Goal: Task Accomplishment & Management: Manage account settings

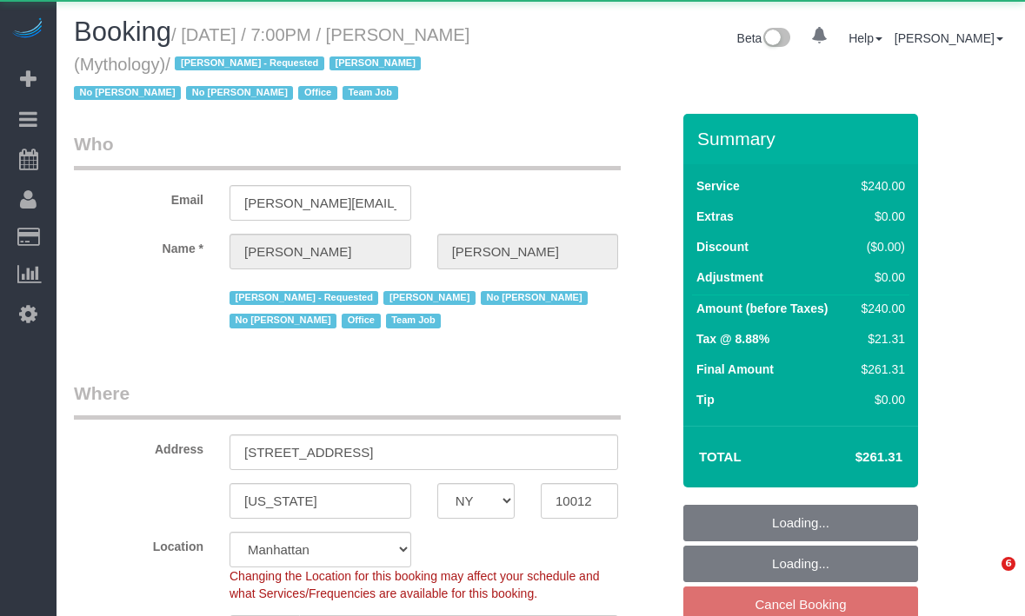
select select "NY"
select select "object:841"
select select "spot12"
select select "number:89"
select select "number:90"
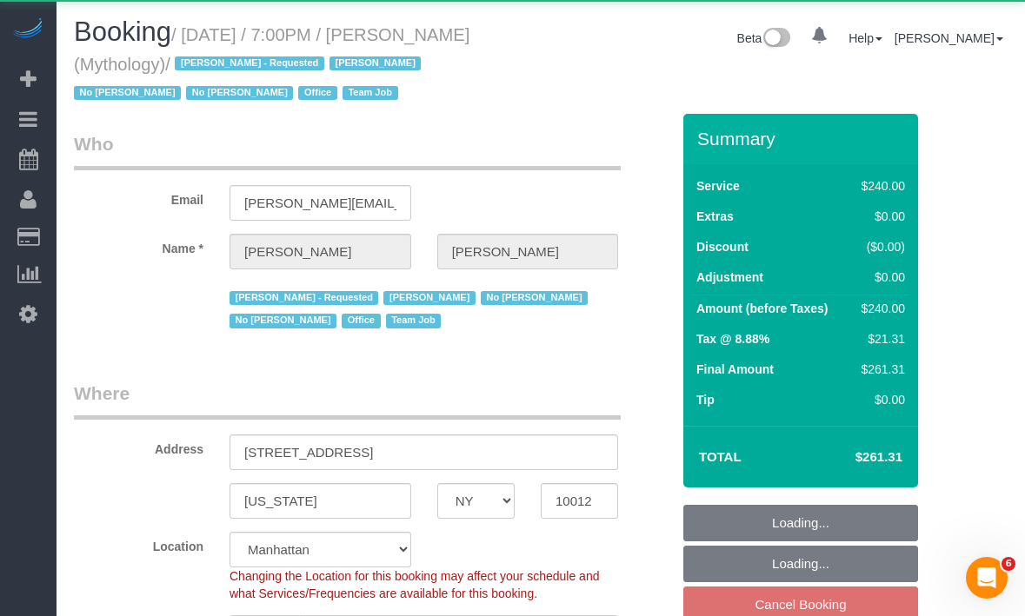
select select "number:15"
select select "number:7"
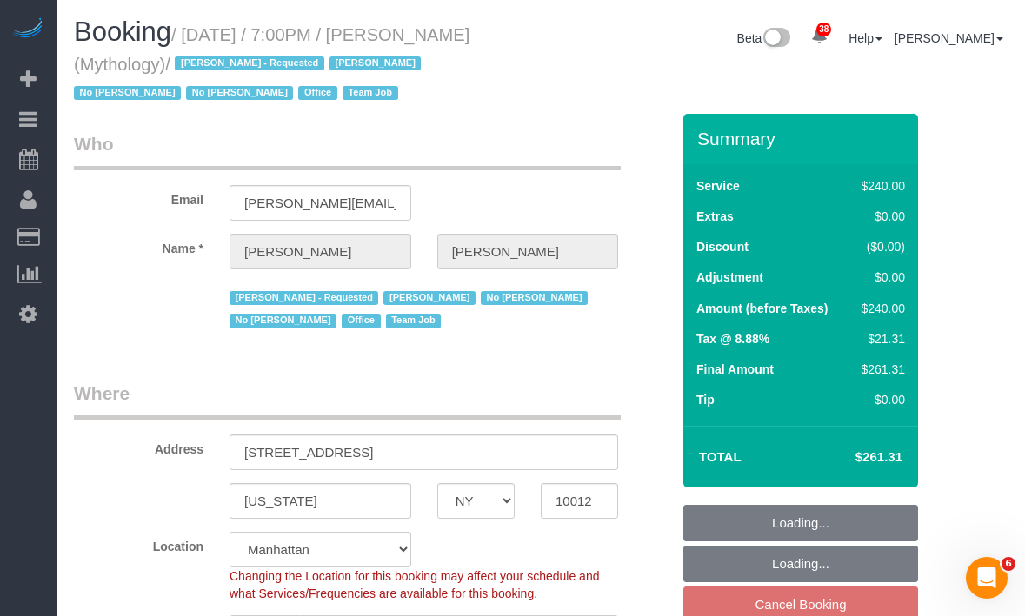
select select "object:1752"
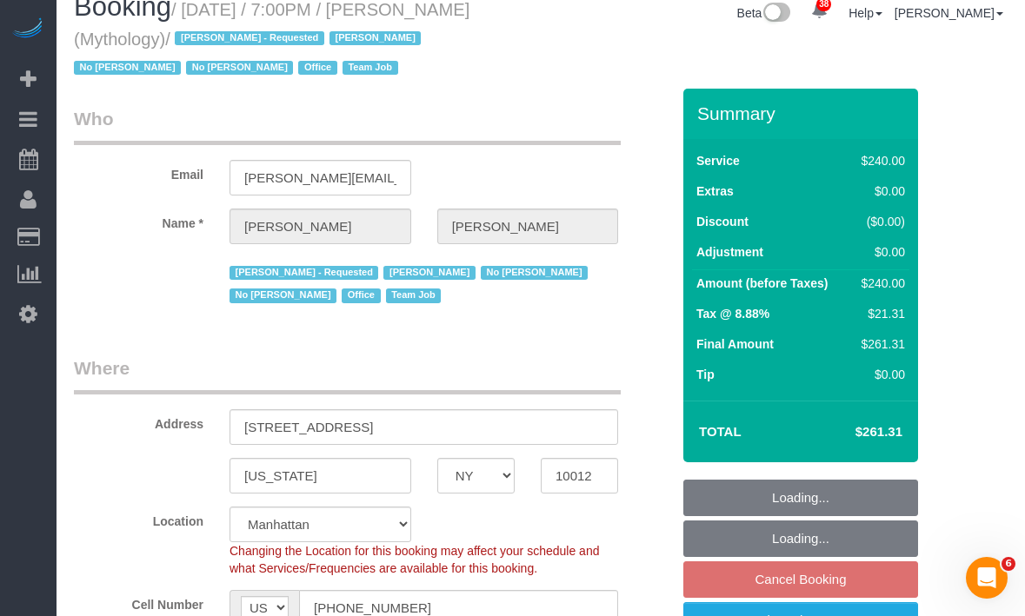
select select "string:stripe-card_1F0CXe4VGloSiKo7V7BiKmvB"
select select "2"
select select "120"
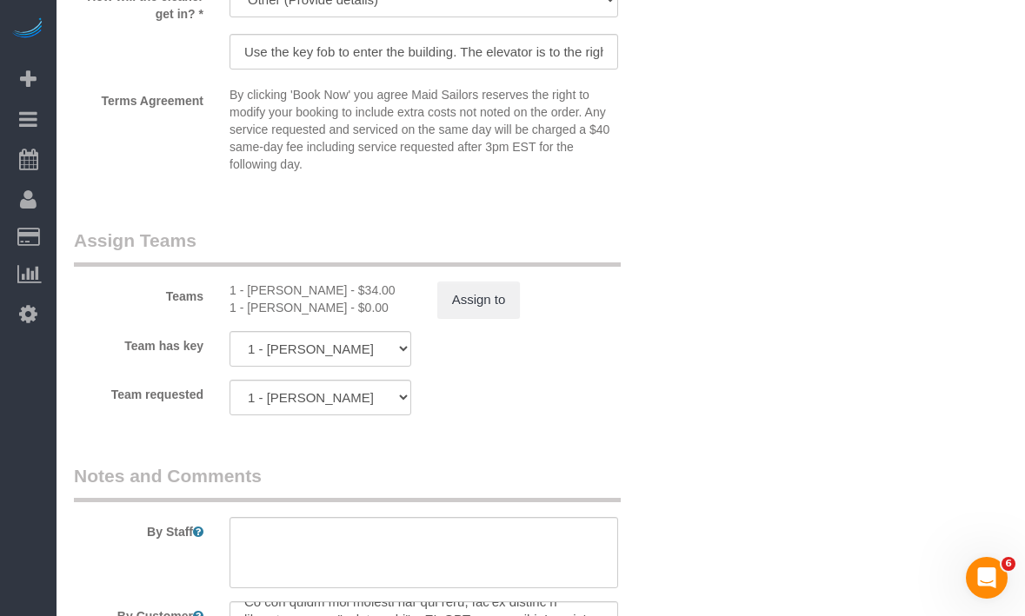
scroll to position [1832, 0]
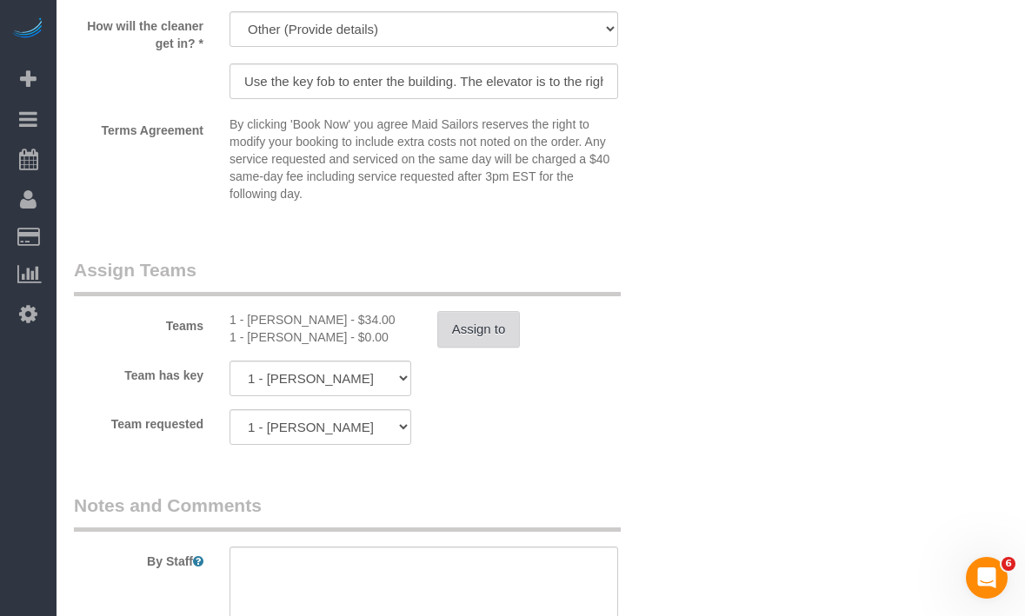
click at [474, 321] on button "Assign to" at bounding box center [478, 329] width 83 height 37
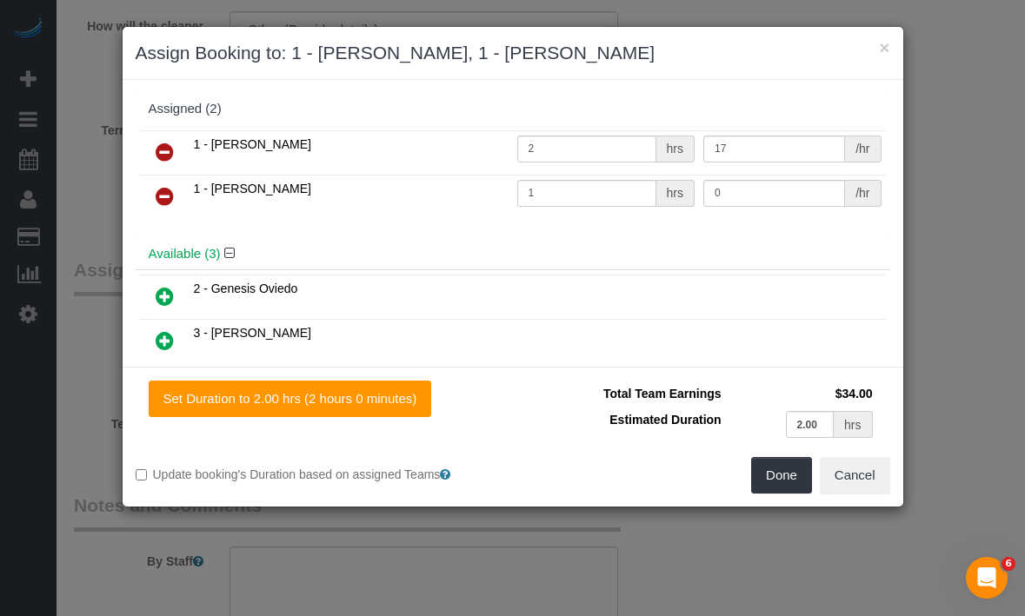
click at [161, 152] on icon at bounding box center [165, 152] width 18 height 21
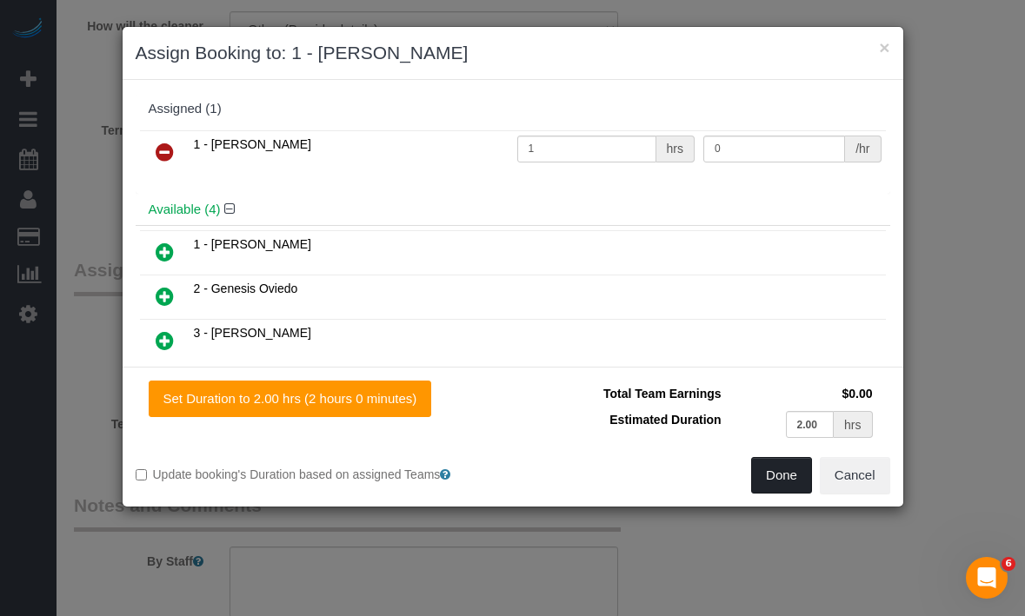
click at [761, 476] on button "Done" at bounding box center [781, 475] width 61 height 37
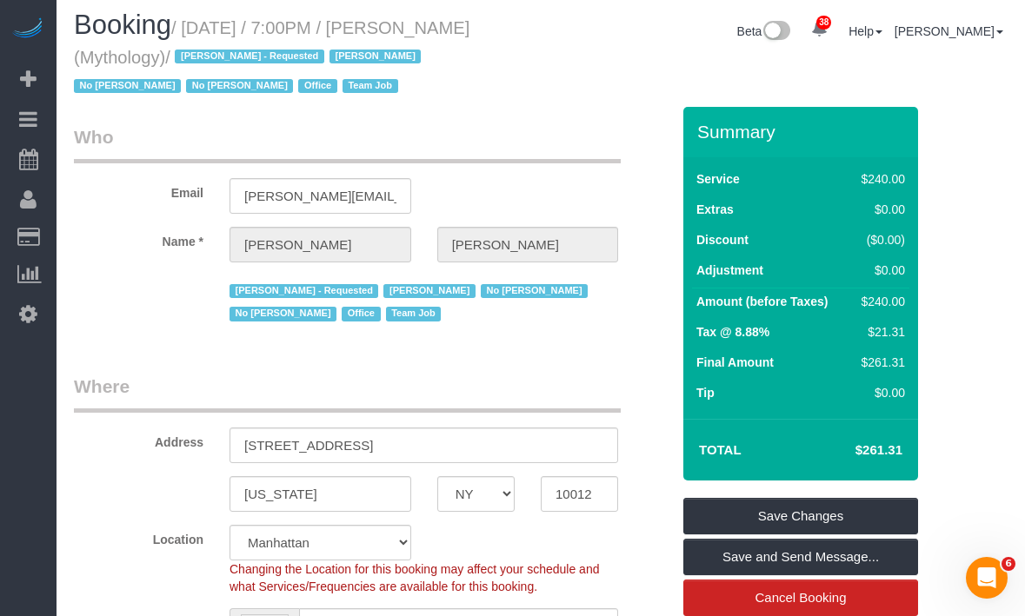
scroll to position [0, 0]
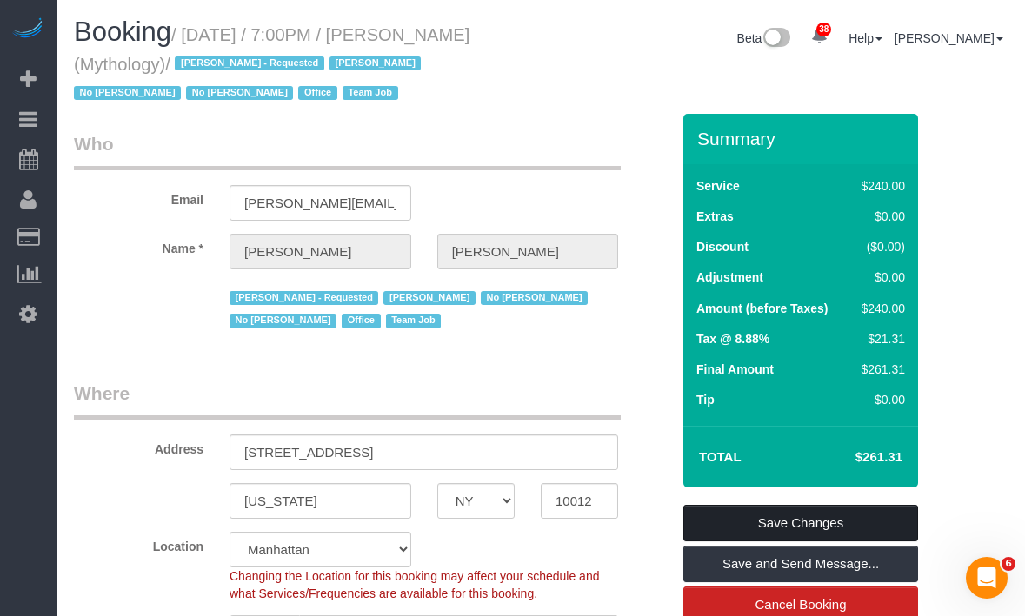
click at [701, 511] on link "Save Changes" at bounding box center [800, 523] width 235 height 37
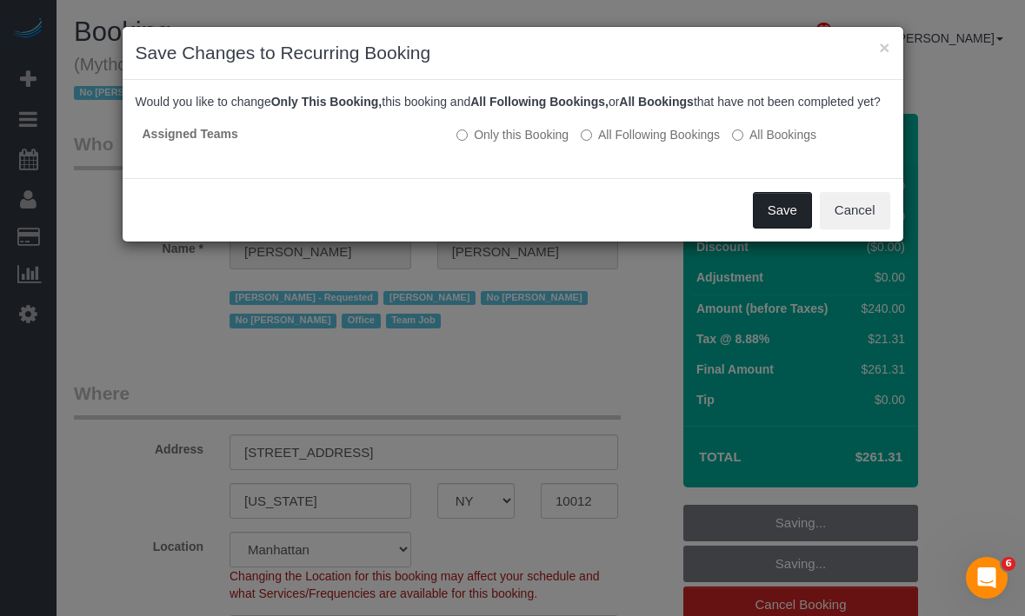
click at [761, 219] on button "Save" at bounding box center [782, 210] width 59 height 37
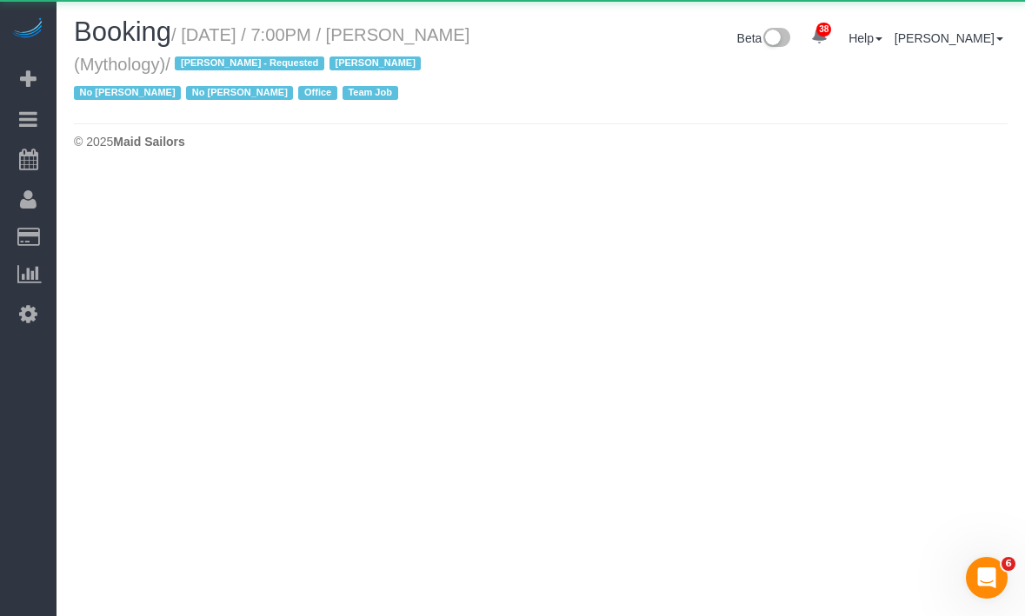
select select "NY"
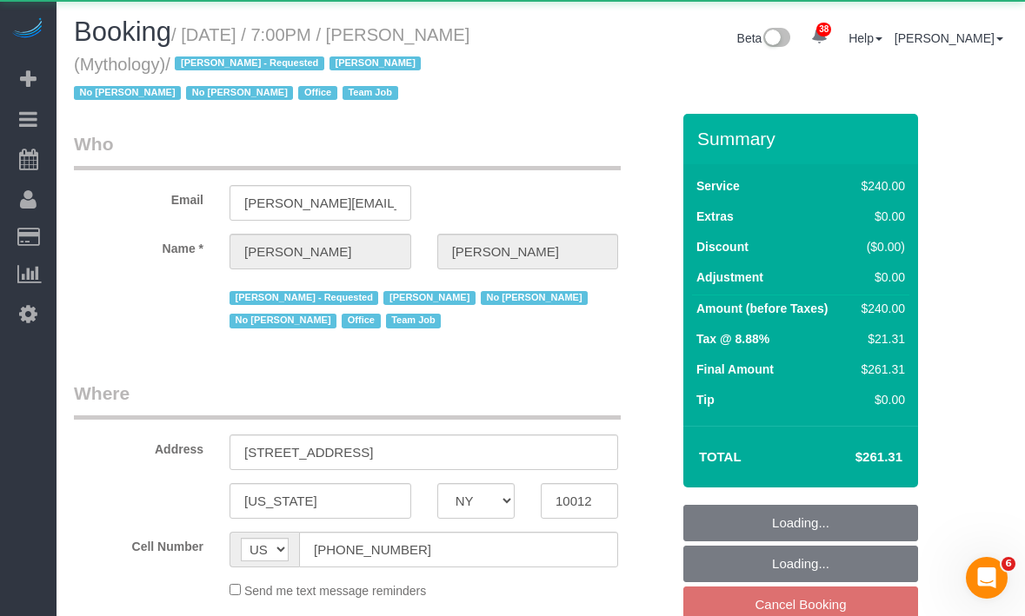
select select "object:4328"
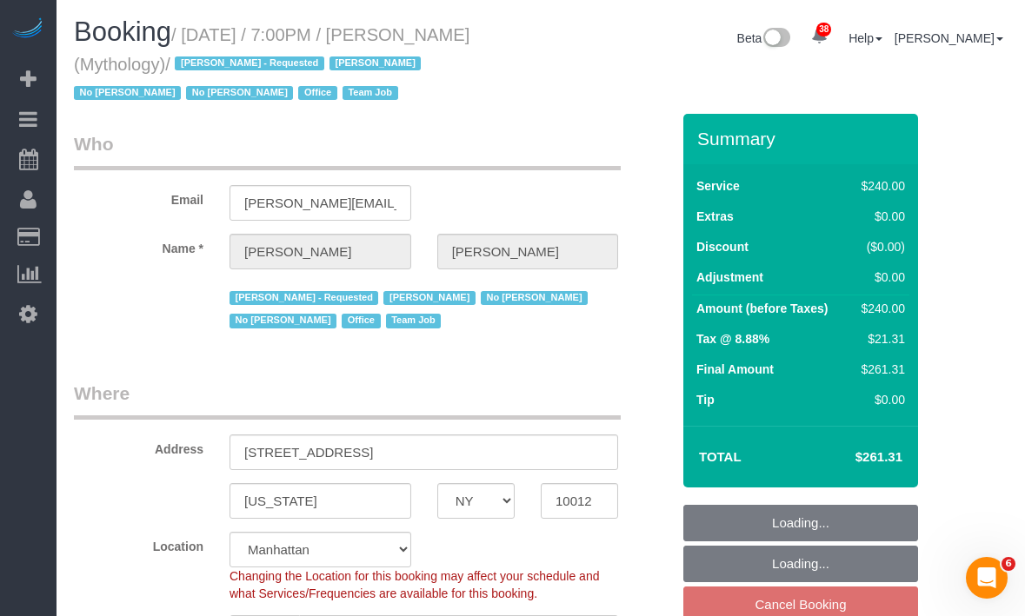
select select "2"
select select "120"
select select "spot70"
select select "number:89"
select select "number:90"
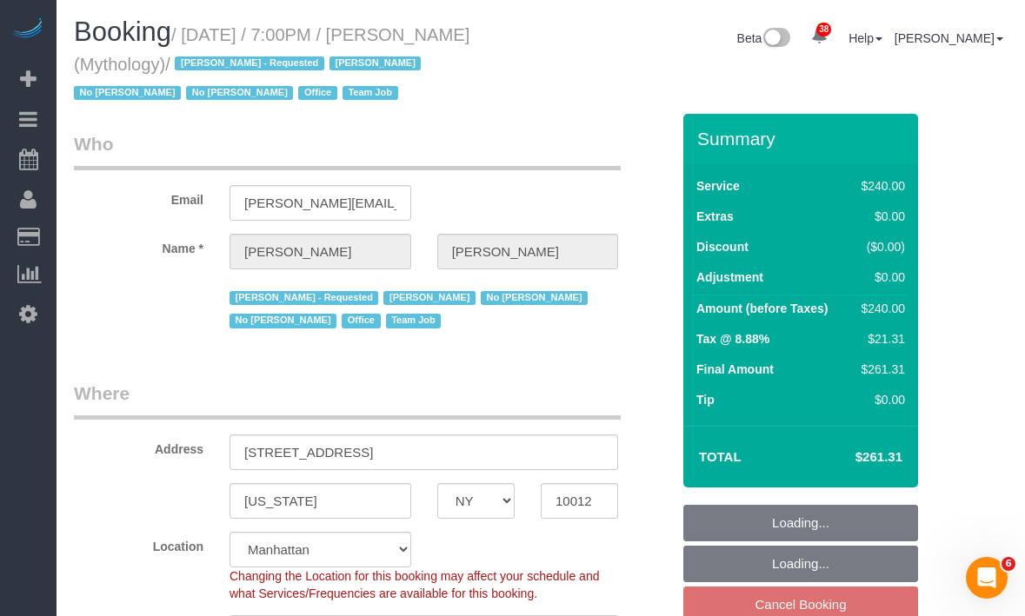
select select "number:15"
select select "number:7"
select select "object:5240"
select select "string:stripe-card_1F0CXe4VGloSiKo7V7BiKmvB"
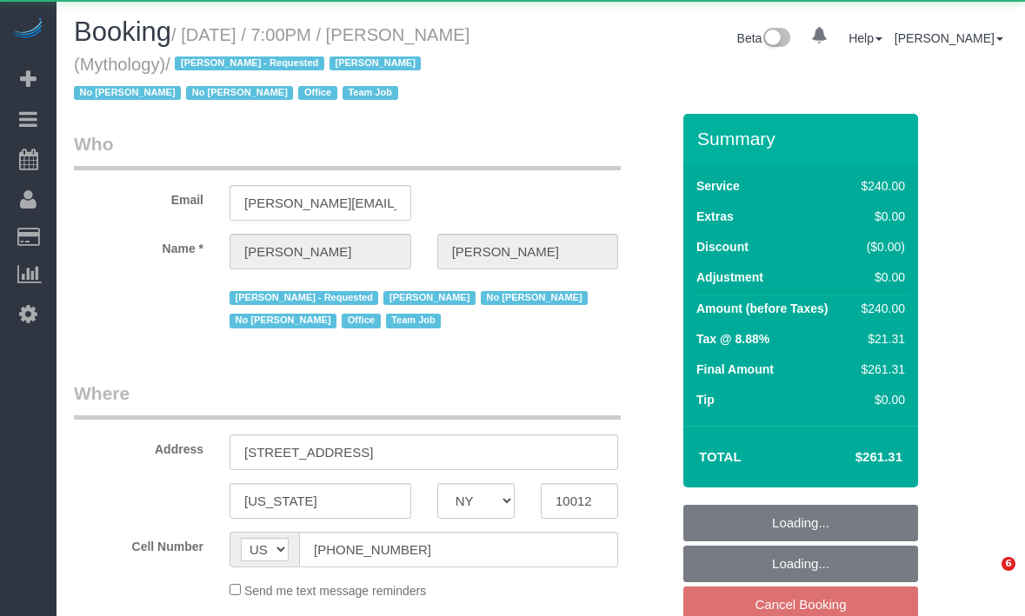
select select "NY"
select select "object:987"
select select "spot12"
select select "number:89"
select select "number:90"
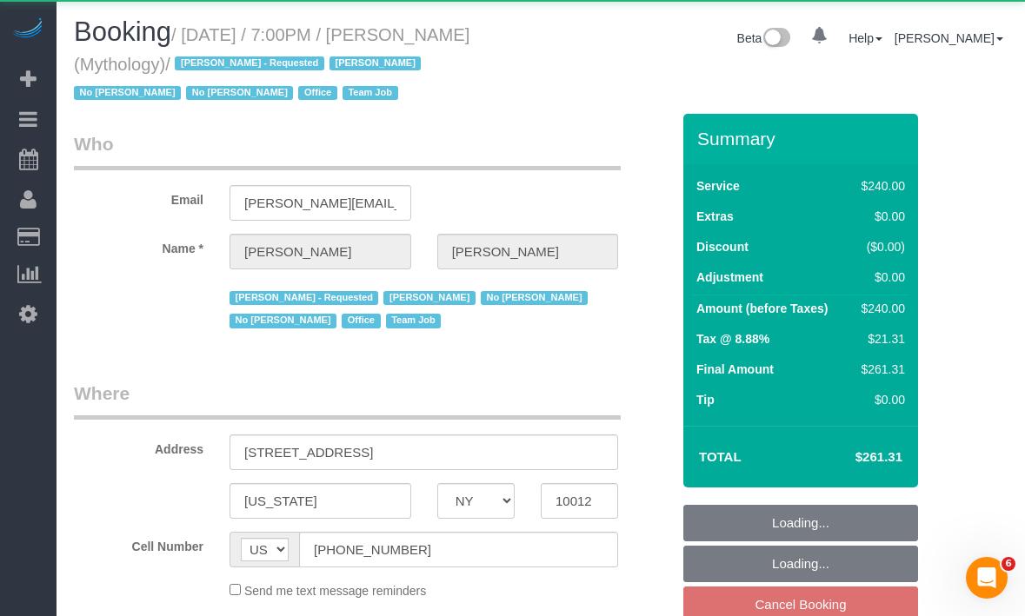
select select "number:15"
select select "number:7"
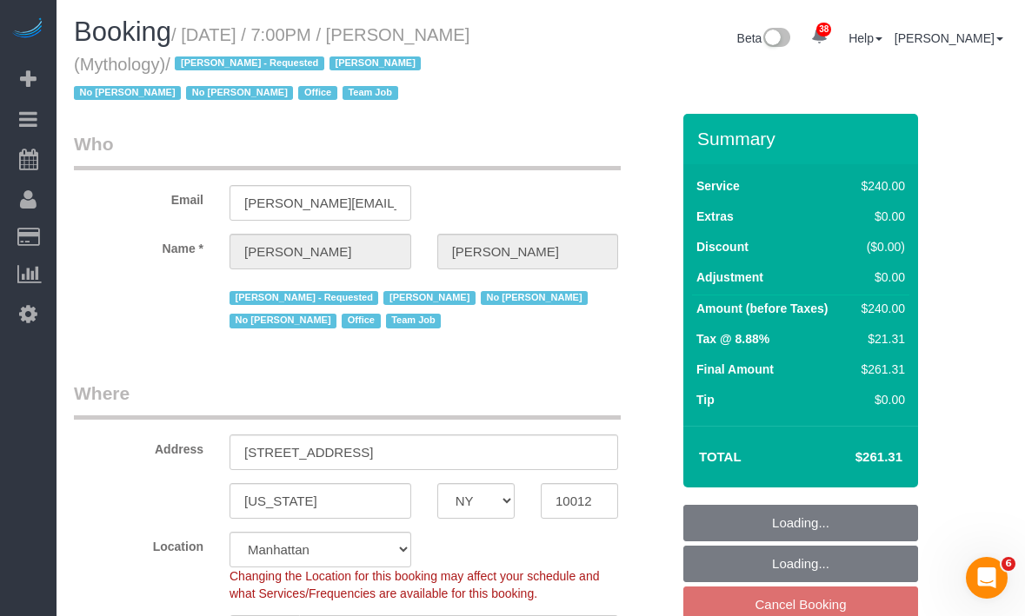
select select "object:1749"
select select "string:stripe-card_1F0CXe4VGloSiKo7V7BiKmvB"
select select "2"
select select "120"
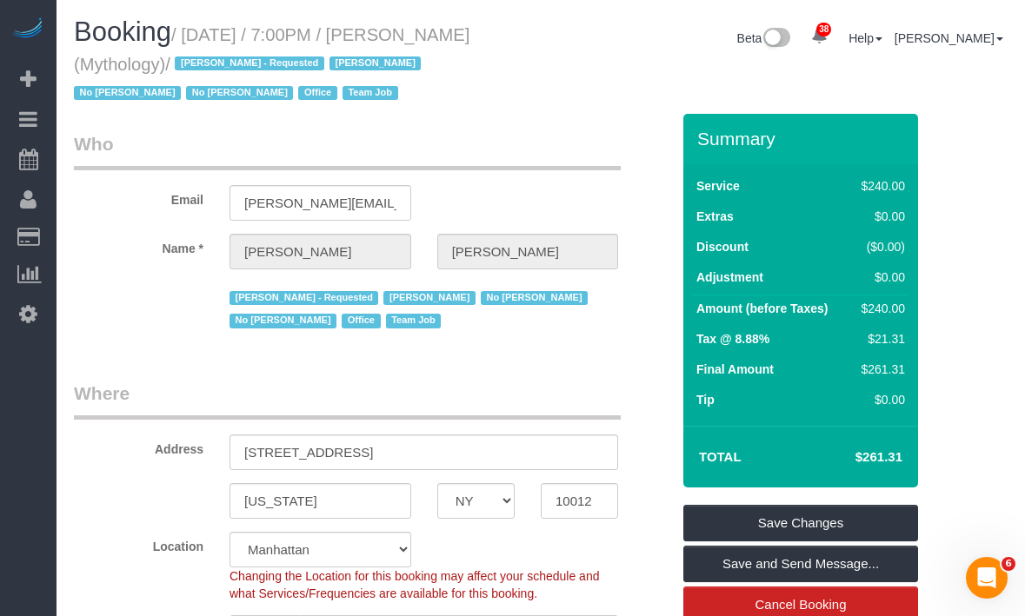
click at [514, 108] on div "Booking / October 14, 2025 / 7:00PM / Elaine Pugsley (Mythology) / Ebony Howard…" at bounding box center [301, 65] width 480 height 96
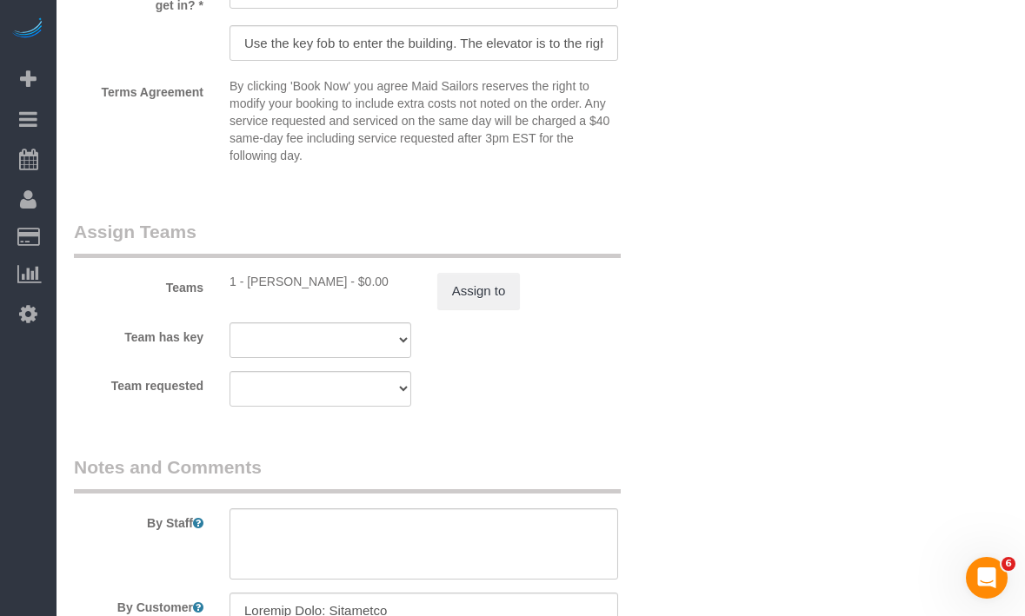
scroll to position [1937, 0]
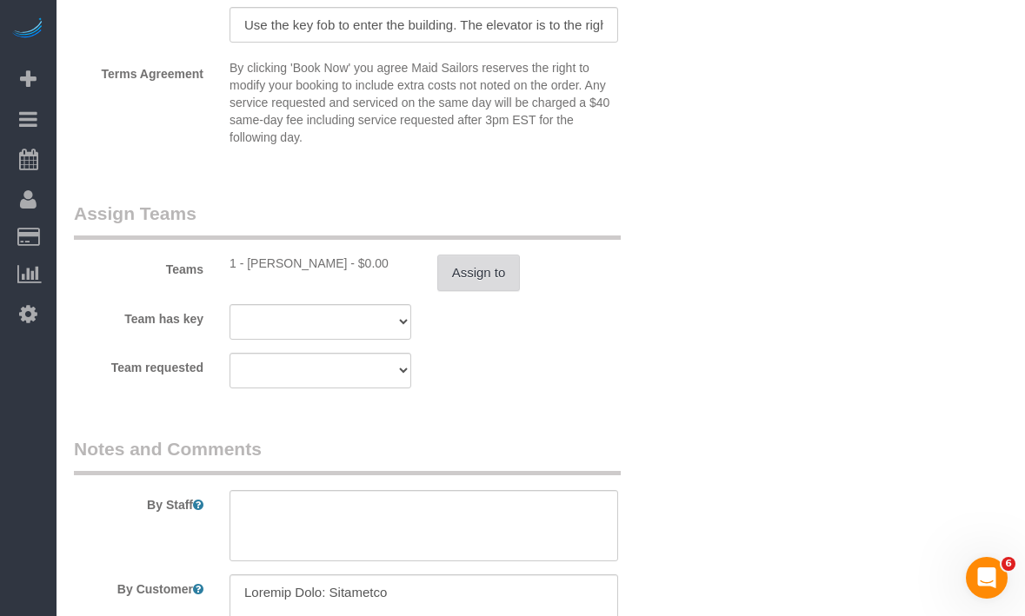
click at [486, 264] on button "Assign to" at bounding box center [478, 273] width 83 height 37
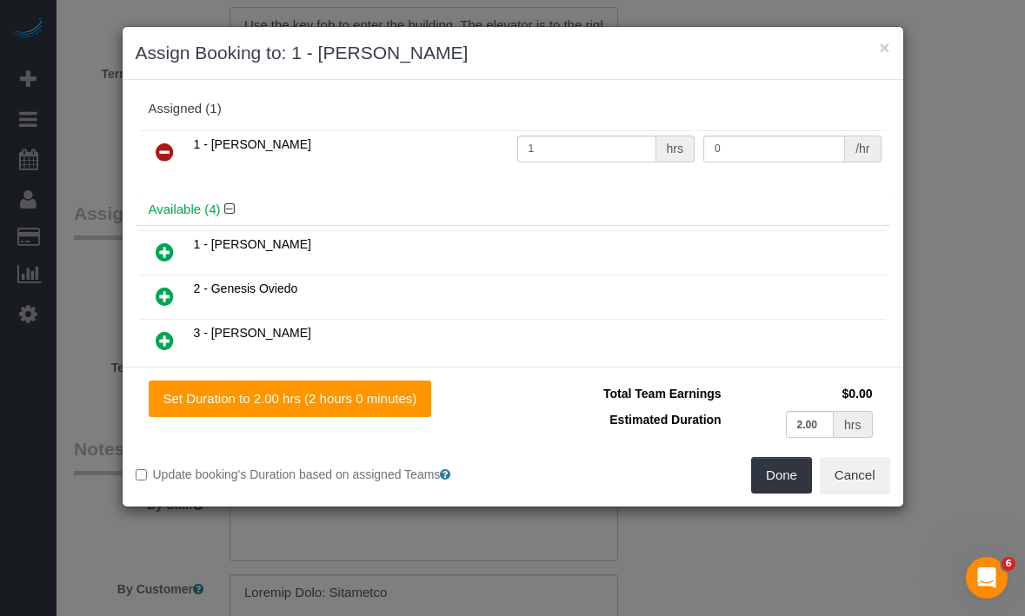
click at [167, 256] on icon at bounding box center [165, 252] width 18 height 21
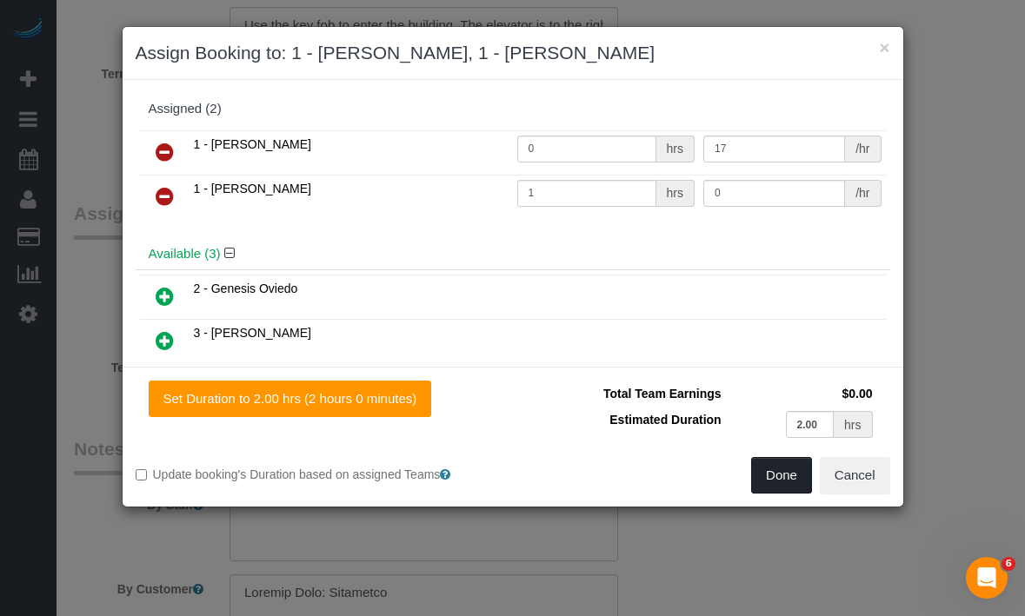
click at [778, 471] on button "Done" at bounding box center [781, 475] width 61 height 37
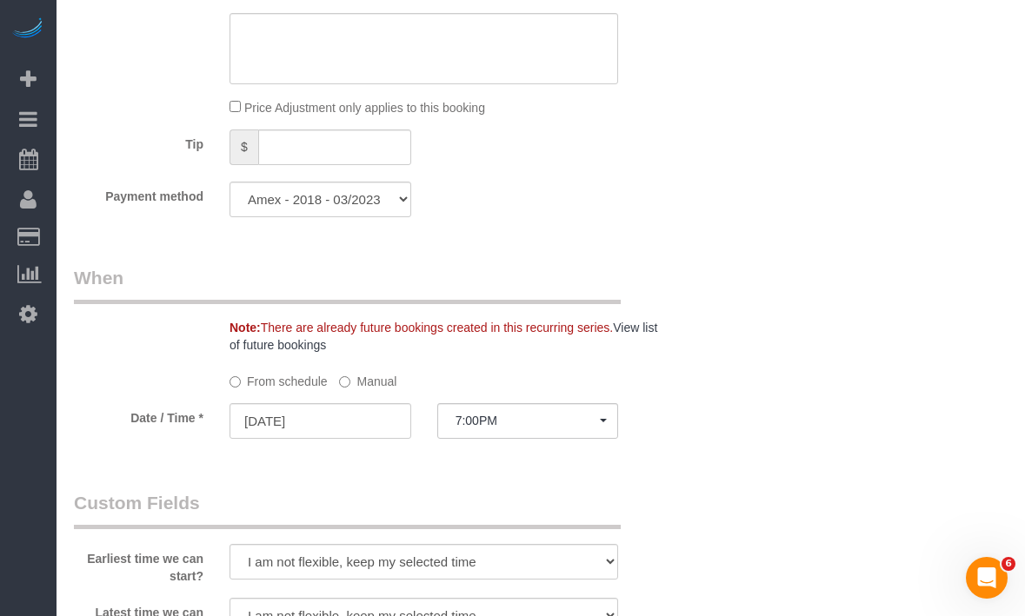
scroll to position [0, 0]
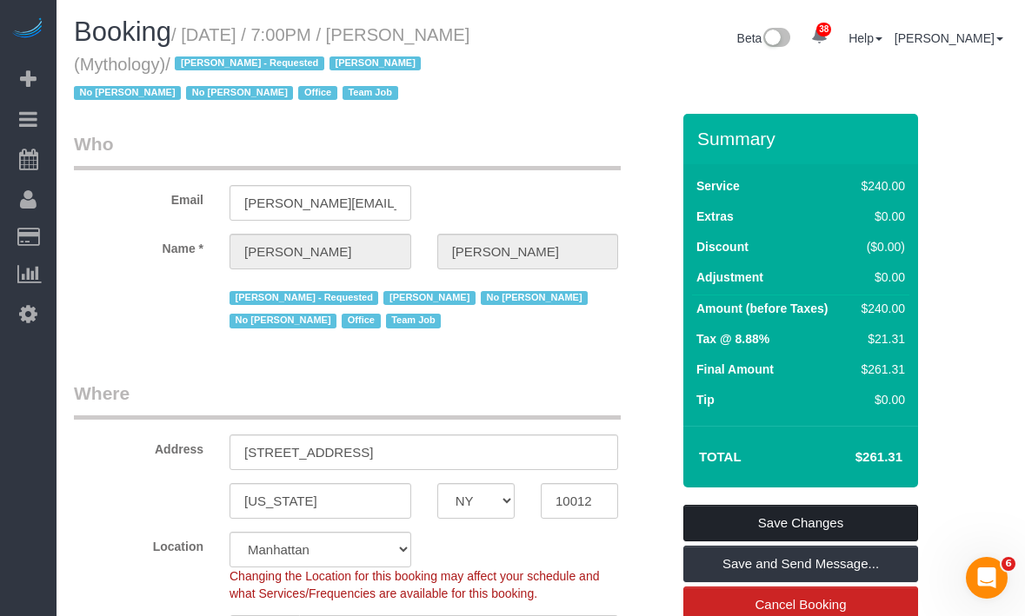
click at [723, 520] on link "Save Changes" at bounding box center [800, 523] width 235 height 37
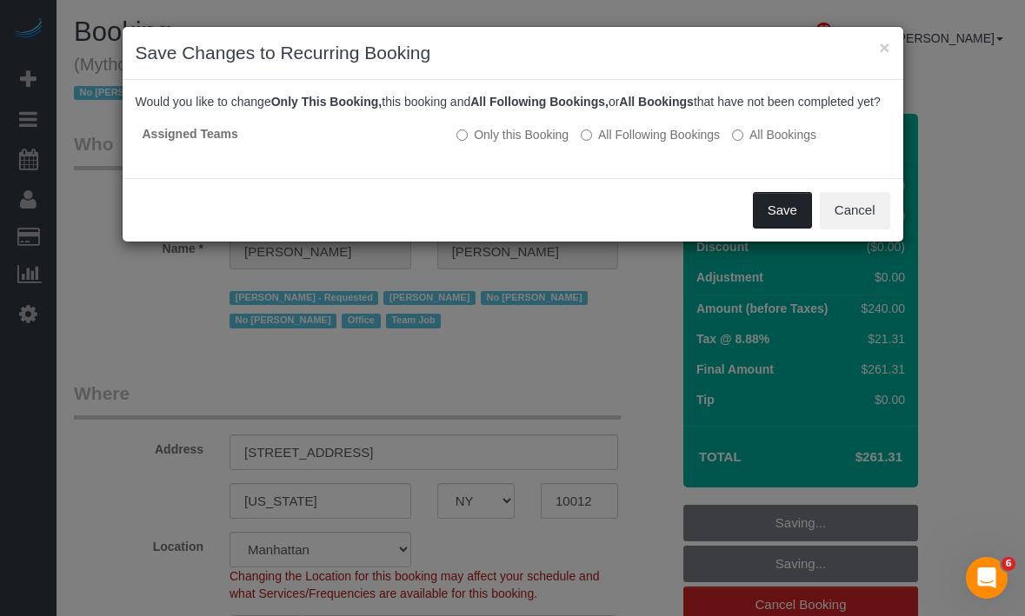
click at [768, 223] on button "Save" at bounding box center [782, 210] width 59 height 37
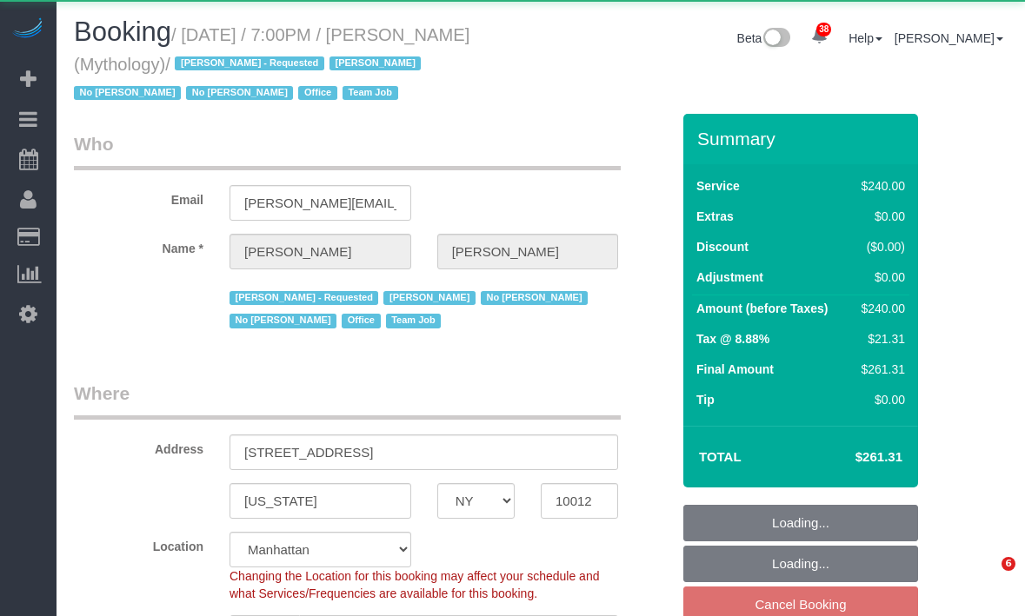
select select "NY"
select select "object:990"
select select "string:stripe-card_1F0CXe4VGloSiKo7V7BiKmvB"
select select "2"
select select "120"
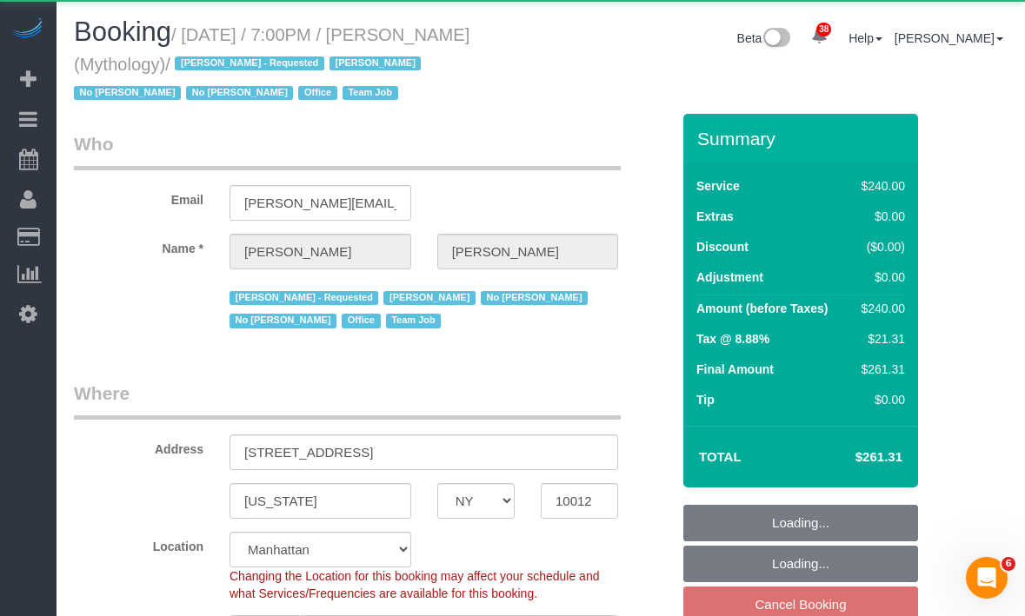
select select "spot12"
select select "number:89"
select select "number:90"
select select "number:15"
select select "number:7"
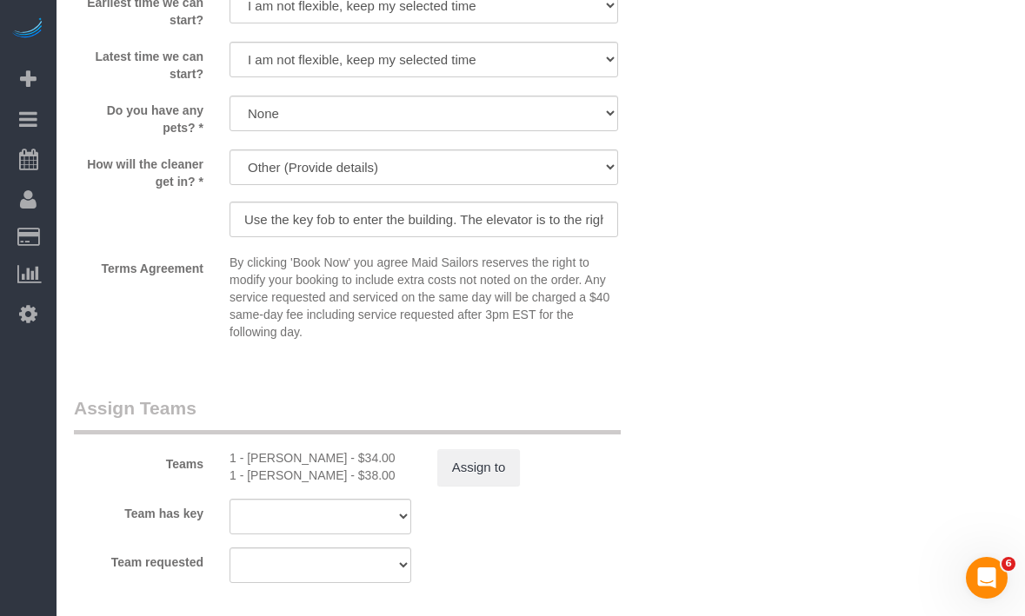
scroll to position [1700, 0]
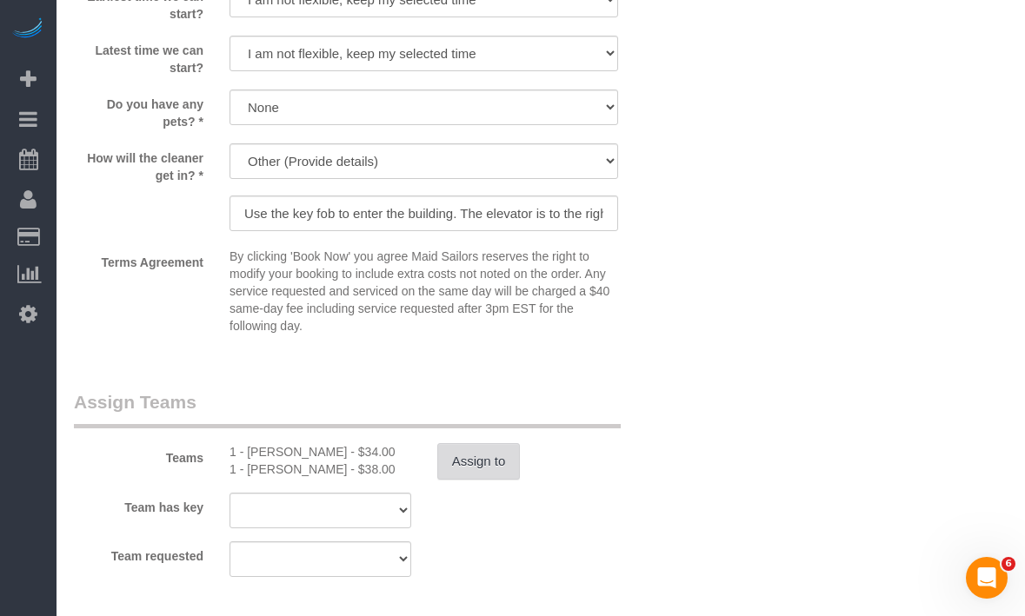
click at [491, 473] on button "Assign to" at bounding box center [478, 461] width 83 height 37
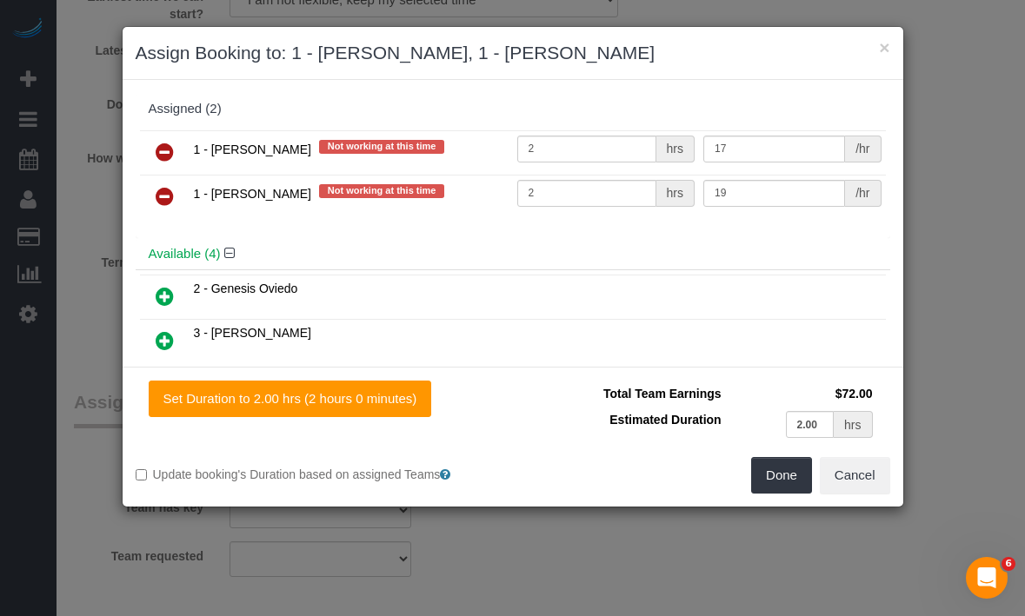
click at [163, 151] on icon at bounding box center [165, 152] width 18 height 21
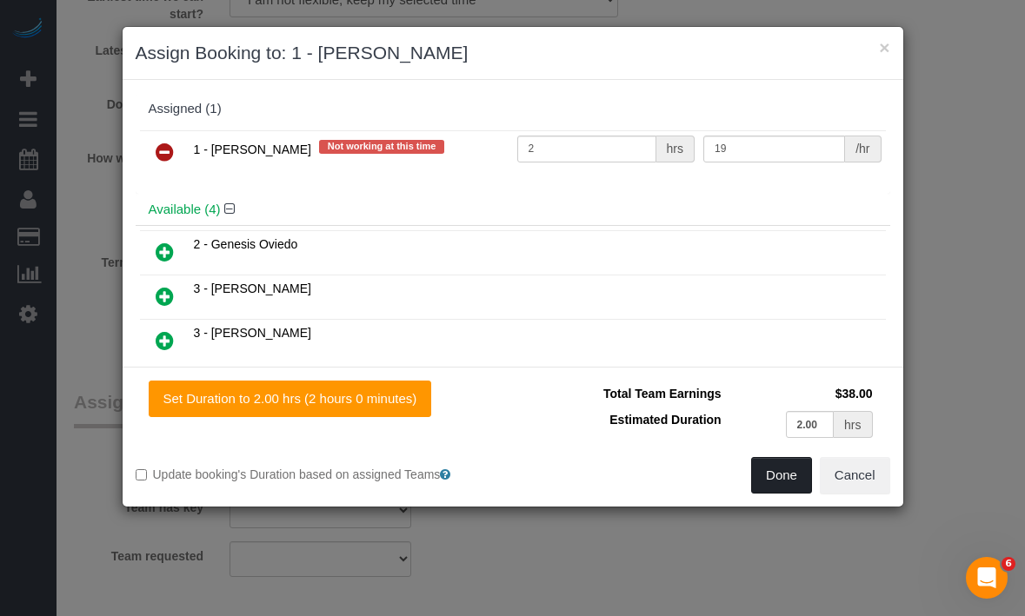
click at [784, 472] on button "Done" at bounding box center [781, 475] width 61 height 37
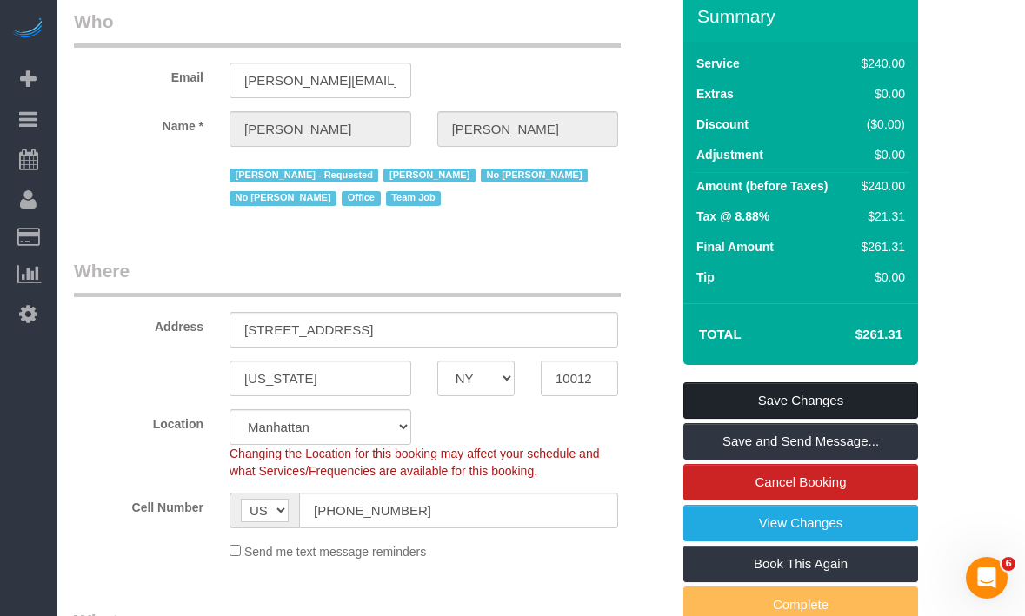
scroll to position [111, 0]
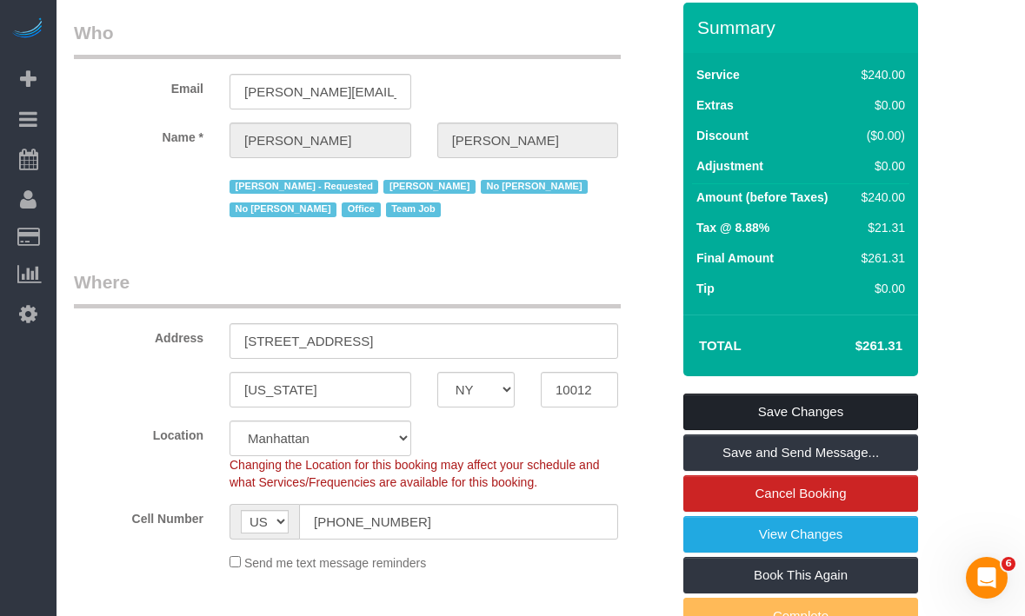
click at [706, 415] on link "Save Changes" at bounding box center [800, 412] width 235 height 37
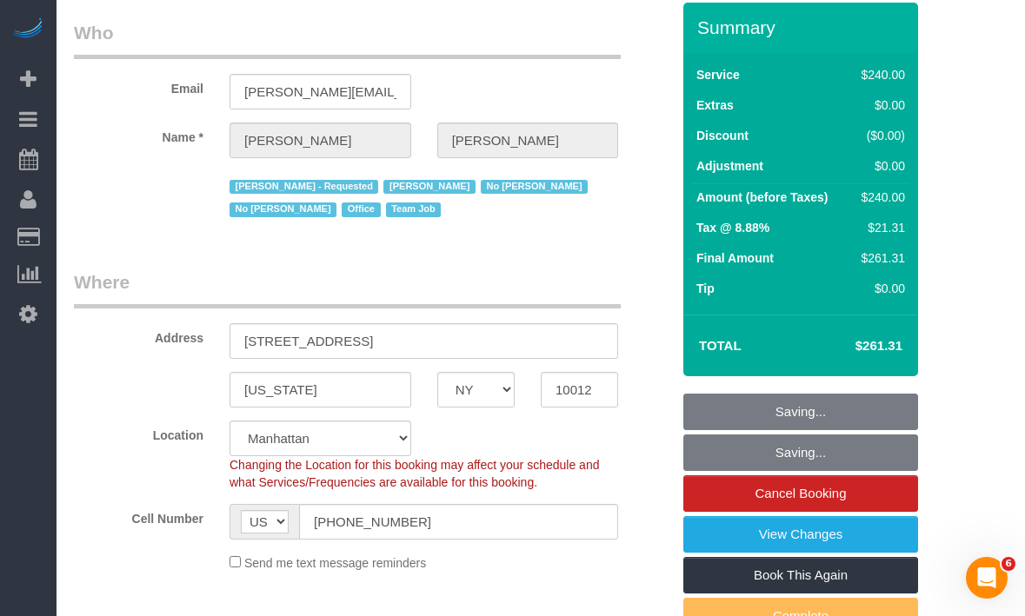
scroll to position [0, 0]
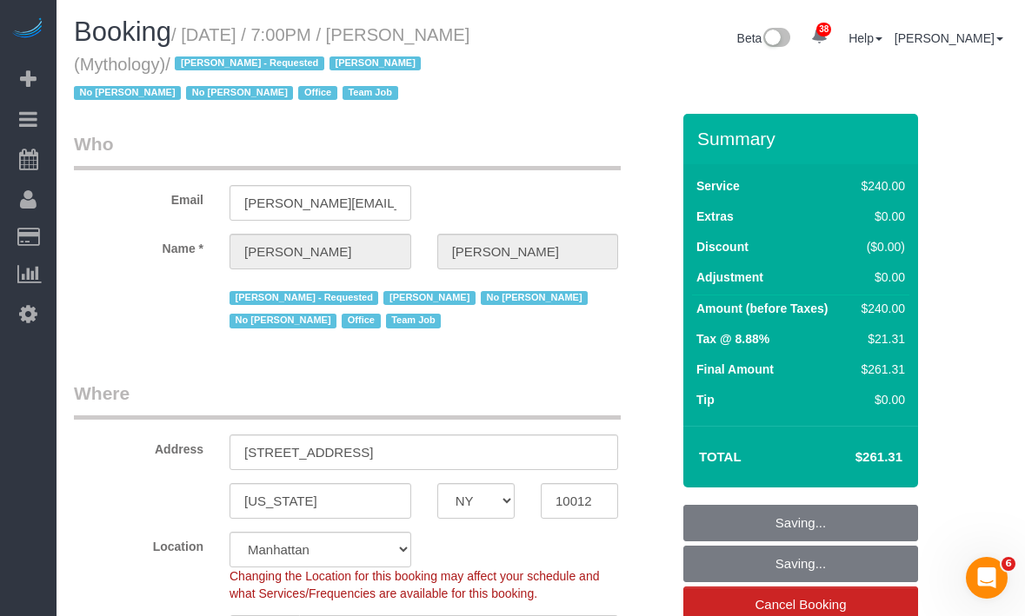
drag, startPoint x: 195, startPoint y: 32, endPoint x: 242, endPoint y: 63, distance: 55.9
click at [241, 65] on small "/ October 15, 2025 / 7:00PM / Elaine Pugsley (Mythology) / Ebony Howard - Reque…" at bounding box center [271, 64] width 395 height 78
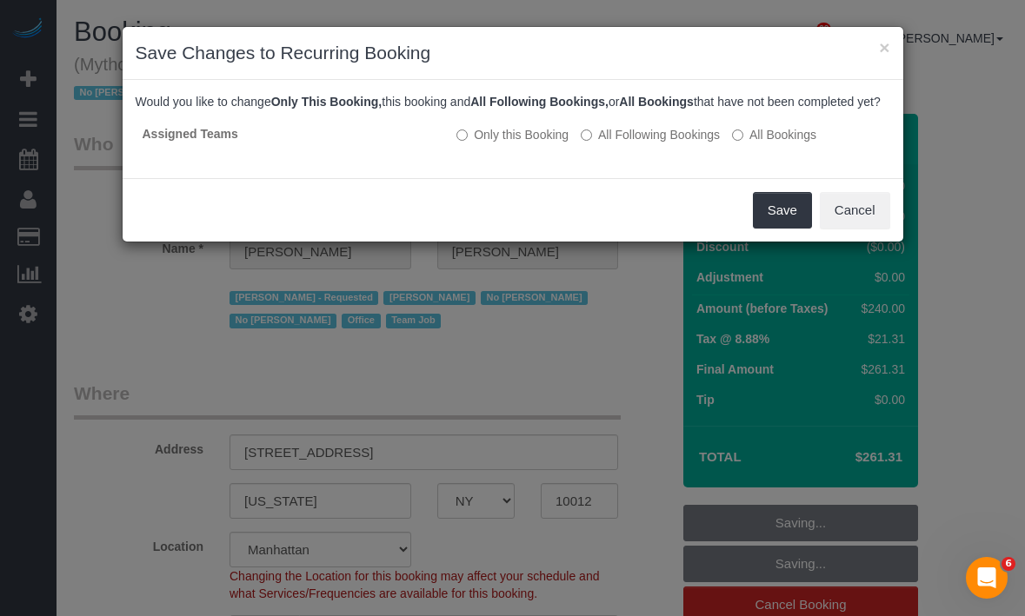
copy small "October 15, 2025 / 7:00PM / Elaine Pugsley (Mythology) /"
click at [794, 229] on button "Save" at bounding box center [782, 210] width 59 height 37
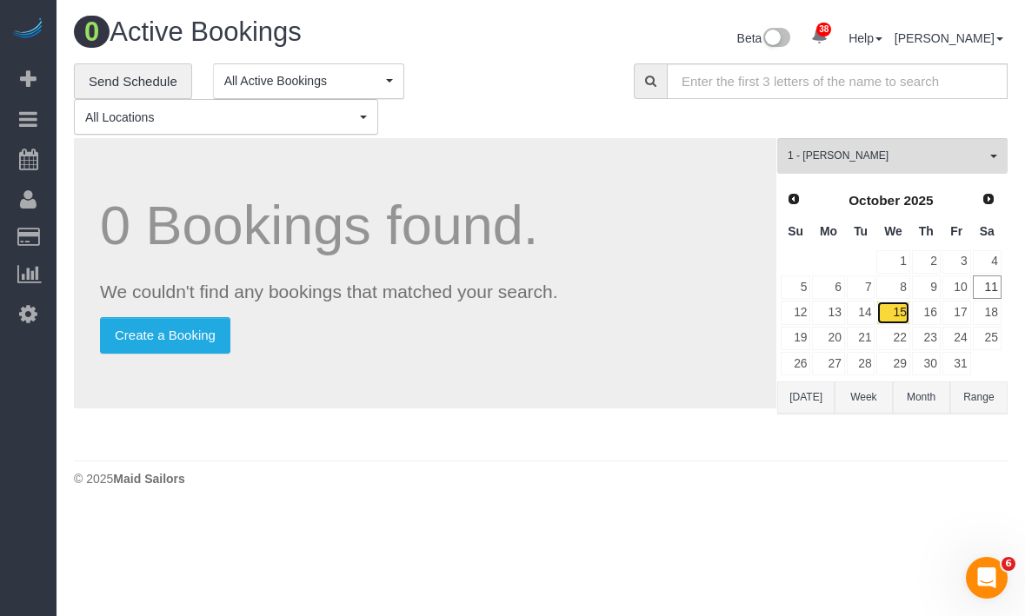
click at [902, 316] on link "15" at bounding box center [892, 312] width 33 height 23
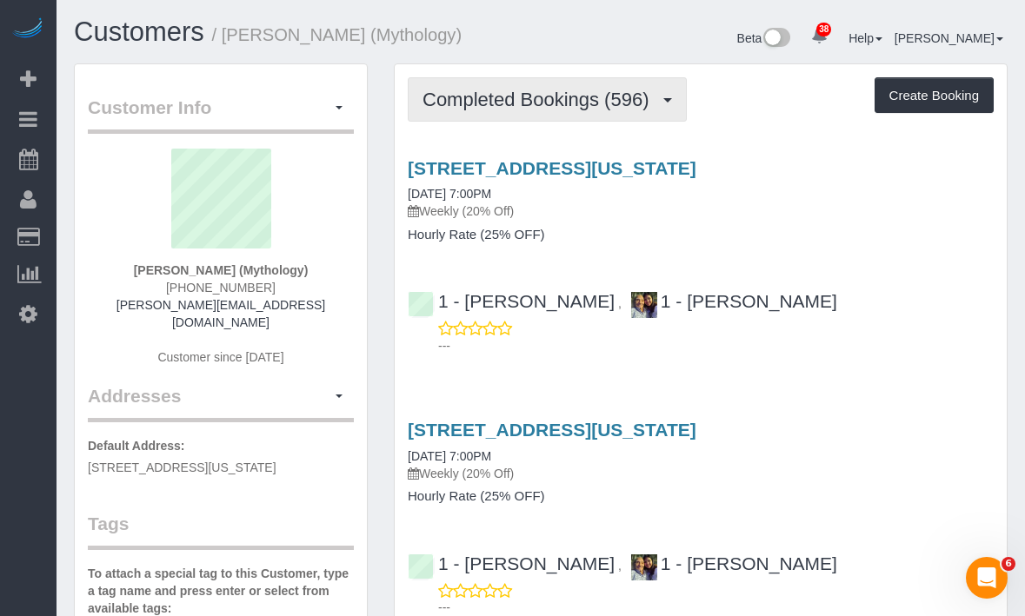
click at [496, 90] on span "Completed Bookings (596)" at bounding box center [539, 100] width 235 height 22
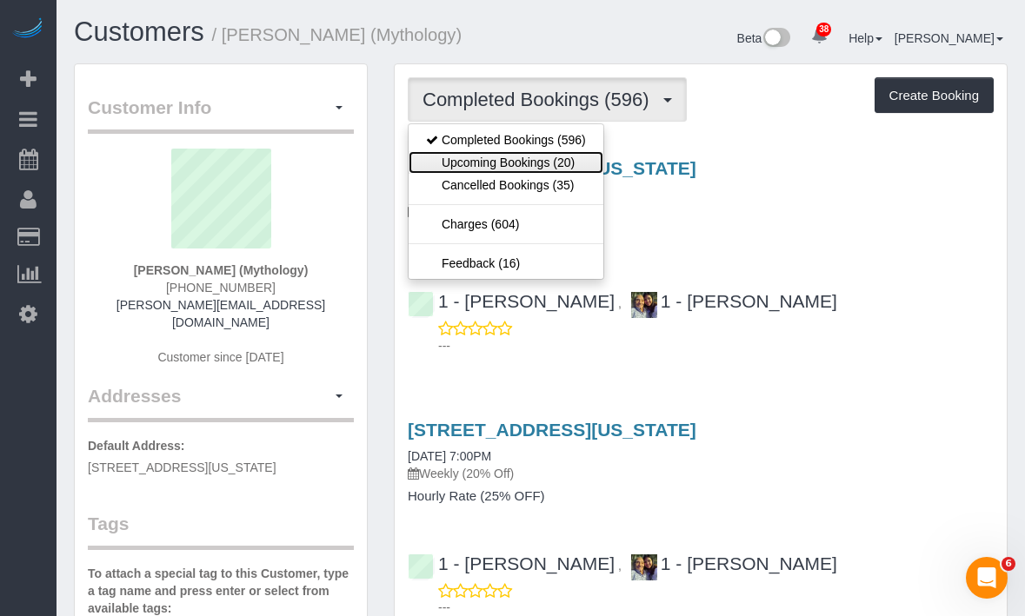
click at [482, 151] on link "Upcoming Bookings (20)" at bounding box center [506, 162] width 195 height 23
